Goal: Information Seeking & Learning: Learn about a topic

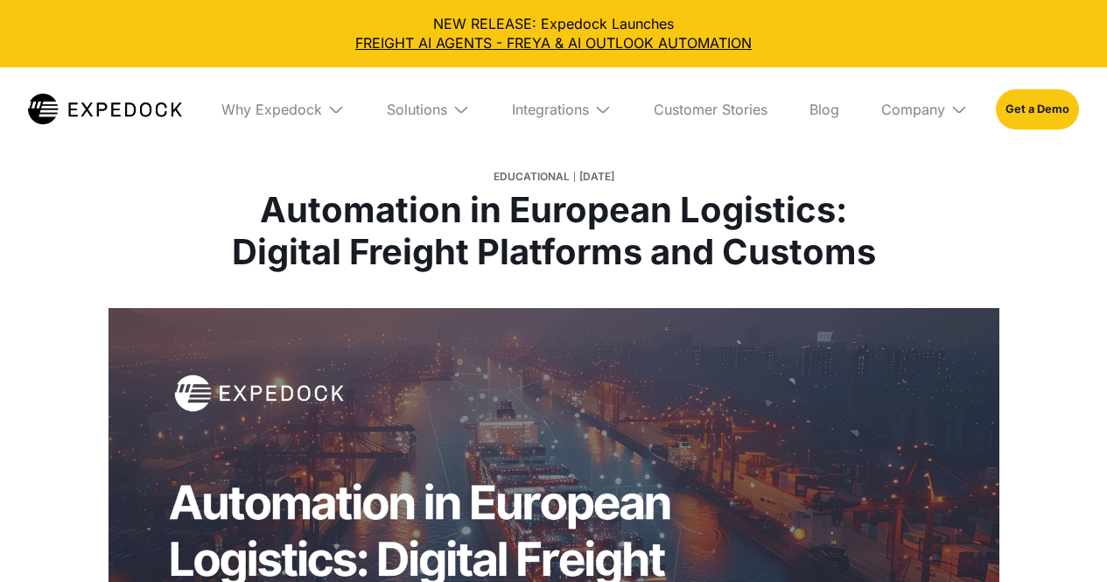
select select
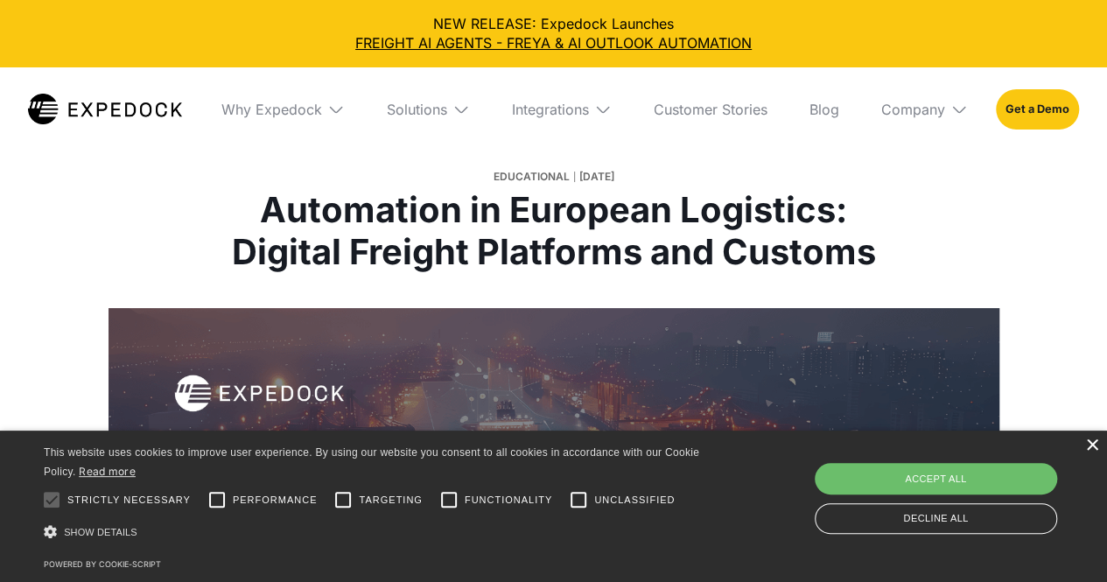
click at [1088, 446] on div "×" at bounding box center [1091, 445] width 13 height 13
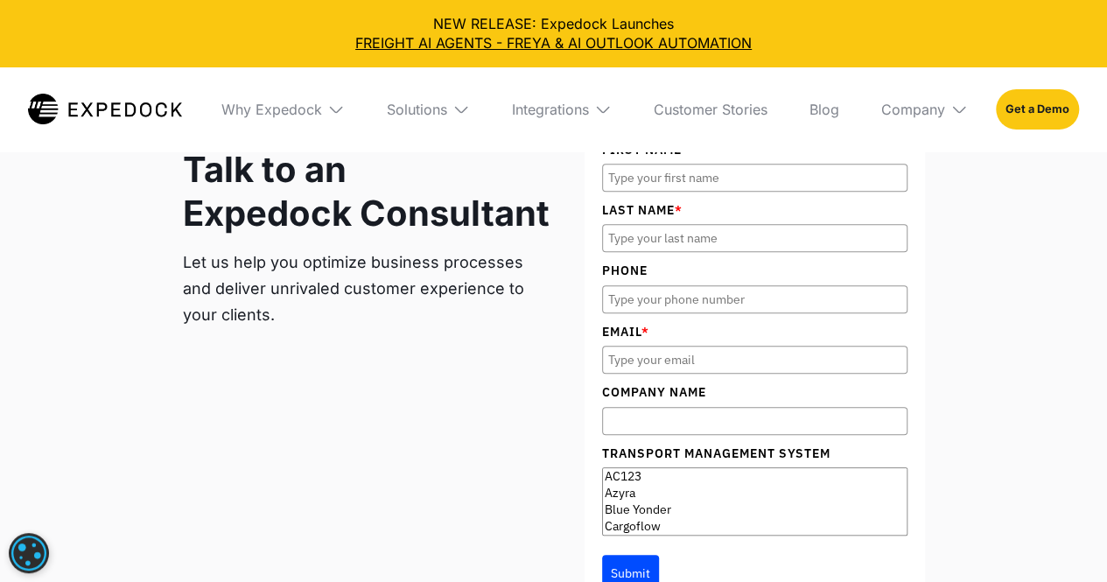
scroll to position [3762, 0]
